Goal: Navigation & Orientation: Understand site structure

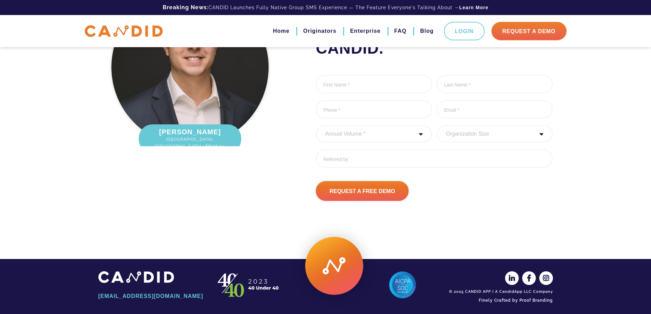
scroll to position [912, 0]
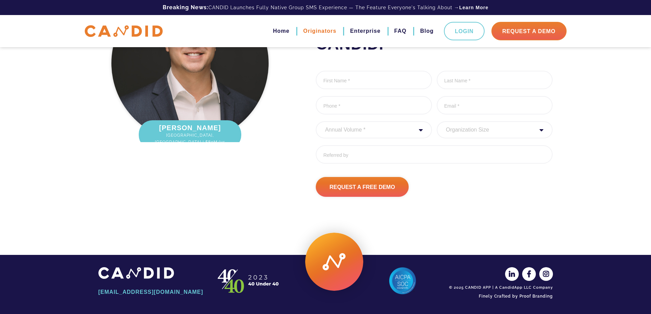
click at [326, 30] on link "Originators" at bounding box center [319, 31] width 33 height 12
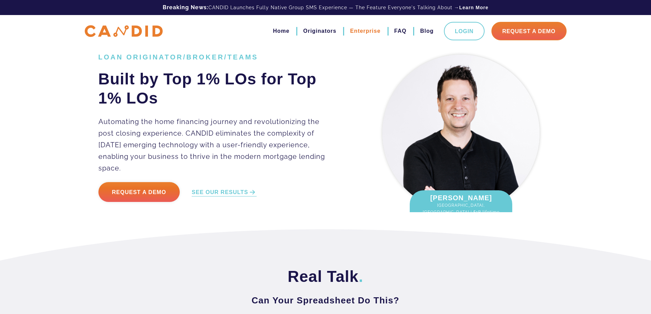
click at [359, 28] on link "Enterprise" at bounding box center [365, 31] width 30 height 12
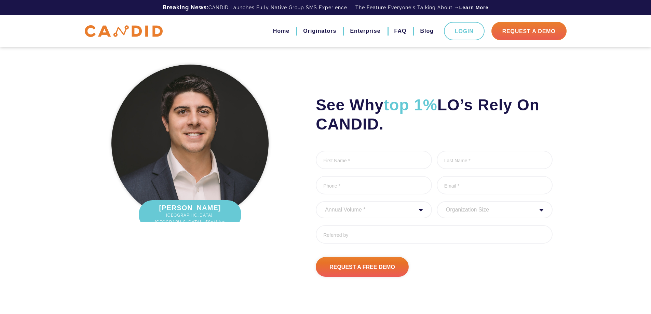
scroll to position [1860, 0]
